Goal: Find specific page/section: Find specific page/section

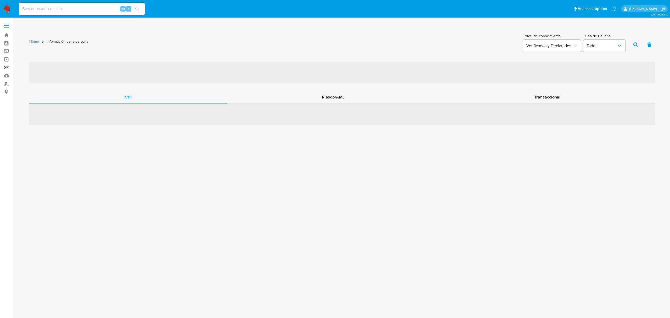
click at [9, 68] on link "Reportes" at bounding box center [31, 67] width 62 height 8
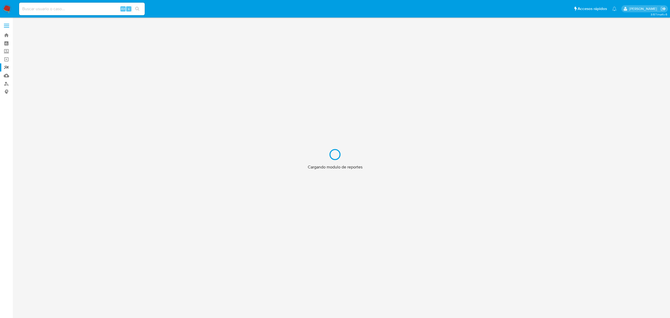
click at [8, 84] on div "Cargando modulo de reportes" at bounding box center [335, 159] width 670 height 318
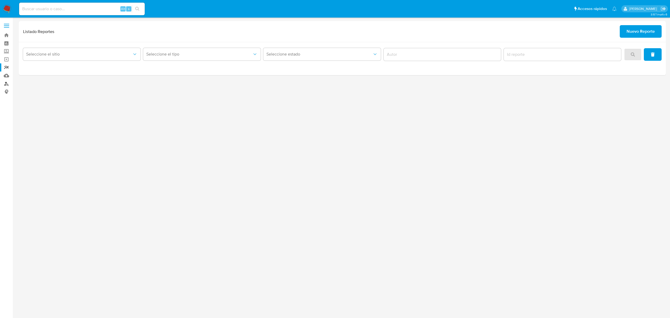
click at [6, 81] on link "Buscador de personas" at bounding box center [31, 84] width 62 height 8
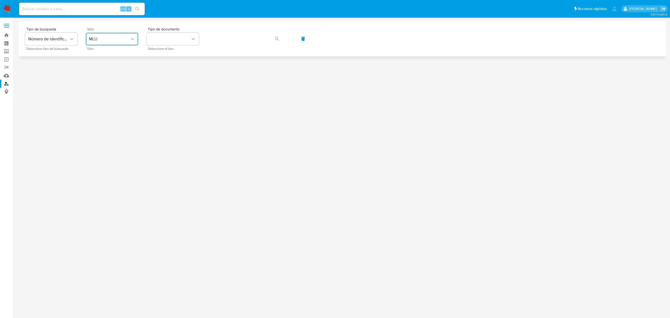
click at [127, 44] on button "MLU" at bounding box center [112, 39] width 52 height 13
click at [132, 64] on li "MLA" at bounding box center [112, 65] width 54 height 13
click at [172, 38] on button "identificationType" at bounding box center [173, 39] width 52 height 13
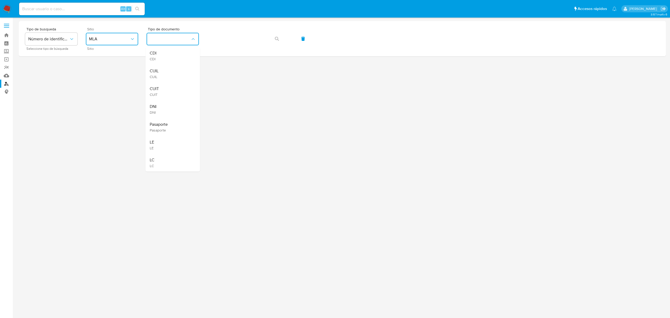
click at [176, 73] on div "CUIL CUIL" at bounding box center [171, 74] width 43 height 18
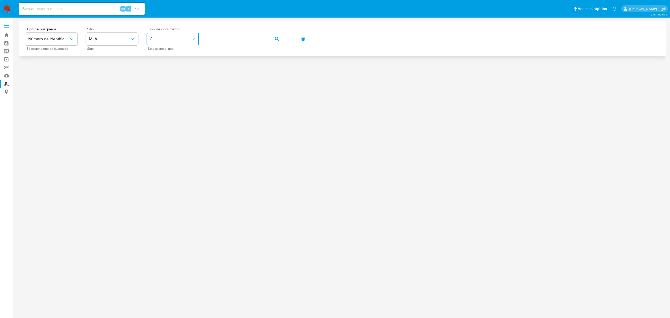
click at [178, 33] on button "CUIL" at bounding box center [173, 39] width 52 height 13
click at [176, 90] on div "CUIT CUIT" at bounding box center [171, 91] width 43 height 18
click at [283, 35] on button "button" at bounding box center [277, 38] width 18 height 13
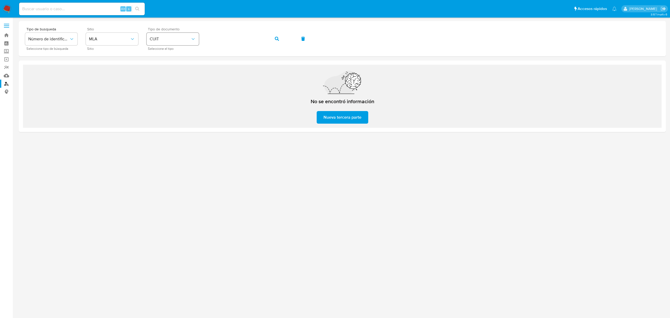
click at [183, 42] on button "CUIT" at bounding box center [173, 39] width 52 height 13
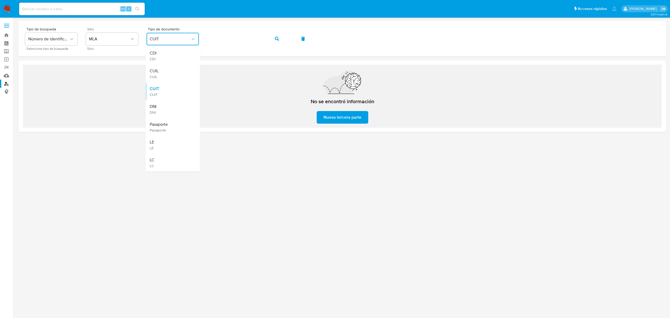
drag, startPoint x: 181, startPoint y: 72, endPoint x: 193, endPoint y: 67, distance: 13.5
click at [181, 72] on div "CUIL CUIL" at bounding box center [171, 74] width 43 height 18
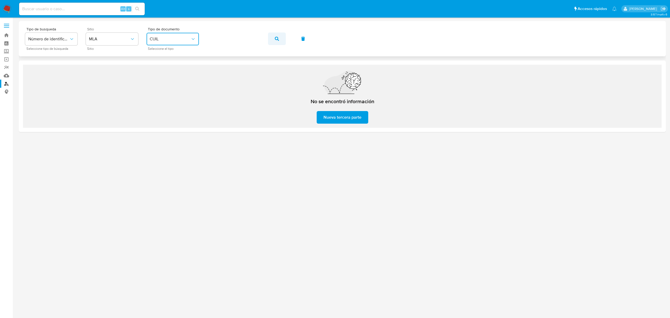
click at [275, 39] on icon "button" at bounding box center [277, 39] width 4 height 4
